Goal: Download file/media

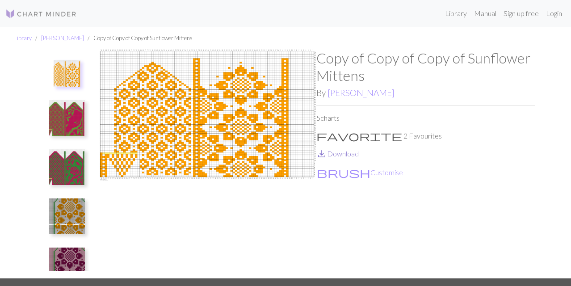
click at [341, 153] on link "save_alt Download" at bounding box center [337, 153] width 42 height 8
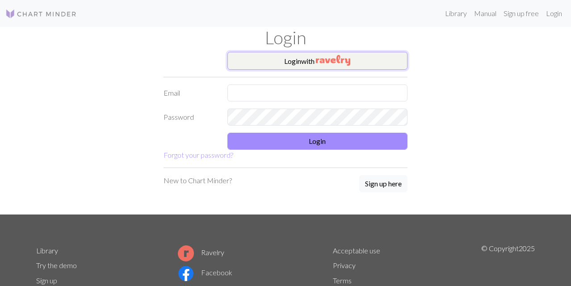
click at [350, 58] on img "button" at bounding box center [333, 60] width 34 height 11
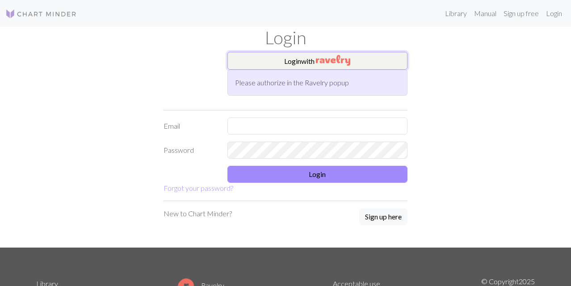
click at [354, 61] on button "Login with" at bounding box center [317, 61] width 180 height 18
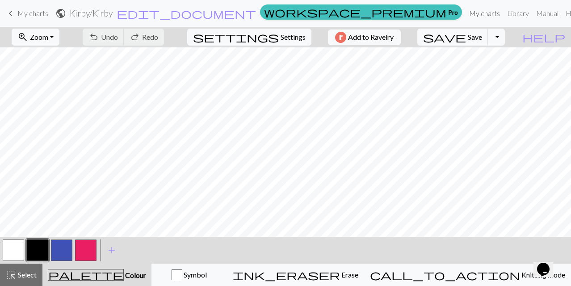
click at [465, 20] on link "My charts" at bounding box center [484, 13] width 38 height 18
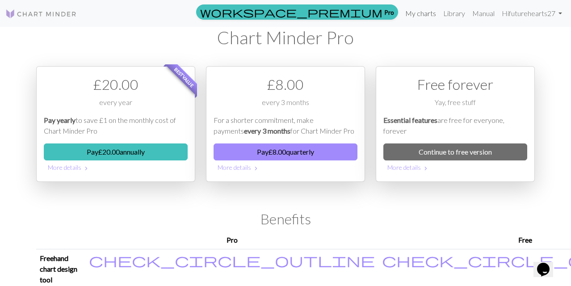
click at [421, 13] on link "My charts" at bounding box center [420, 13] width 38 height 18
